Goal: Task Accomplishment & Management: Manage account settings

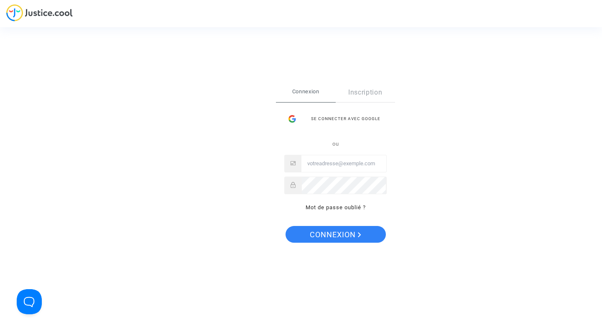
click at [326, 167] on input "Email" at bounding box center [343, 163] width 85 height 17
type input "[EMAIL_ADDRESS][DOMAIN_NAME]"
click at [285, 226] on button "Connexion" at bounding box center [335, 234] width 100 height 17
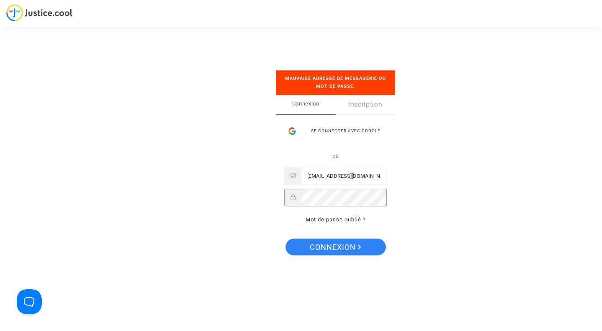
click at [254, 196] on div "Se connecter Mauvaise adresse de messagerie ou mot de passe. Connexion Inscript…" at bounding box center [301, 165] width 602 height 331
click at [285, 238] on button "Connexion" at bounding box center [335, 246] width 100 height 17
click at [262, 203] on div "Se connecter Mauvaise adresse de messagerie ou mot de passe. Connexion Inscript…" at bounding box center [301, 165] width 84 height 224
click at [318, 221] on link "Mot de passe oublié ?" at bounding box center [336, 219] width 60 height 6
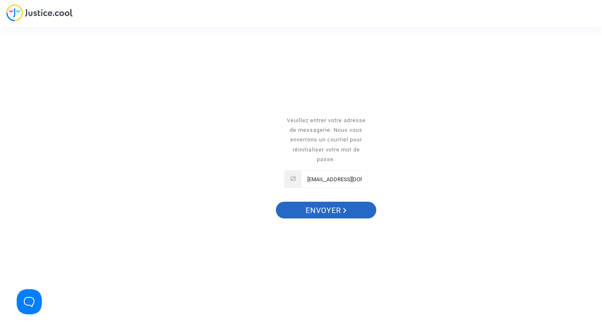
click at [329, 203] on span "Envoyer" at bounding box center [326, 210] width 41 height 18
